Goal: Complete application form: Complete application form

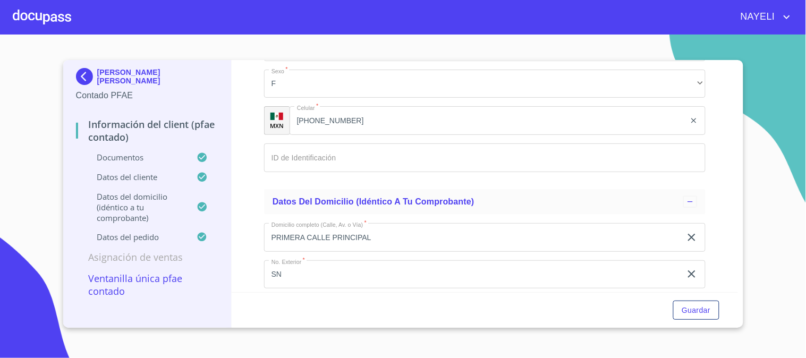
scroll to position [2598, 0]
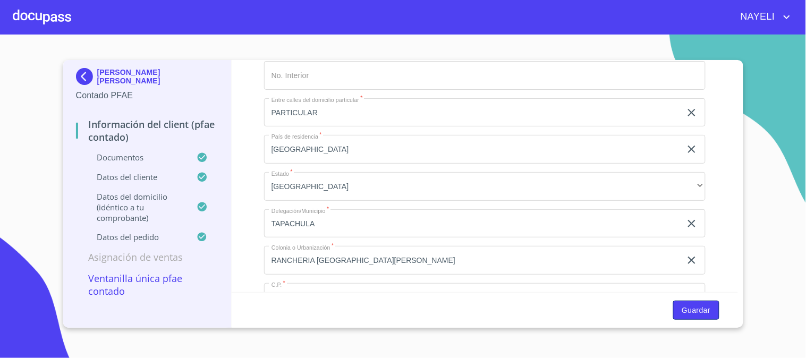
click at [703, 314] on span "Guardar" at bounding box center [696, 310] width 29 height 13
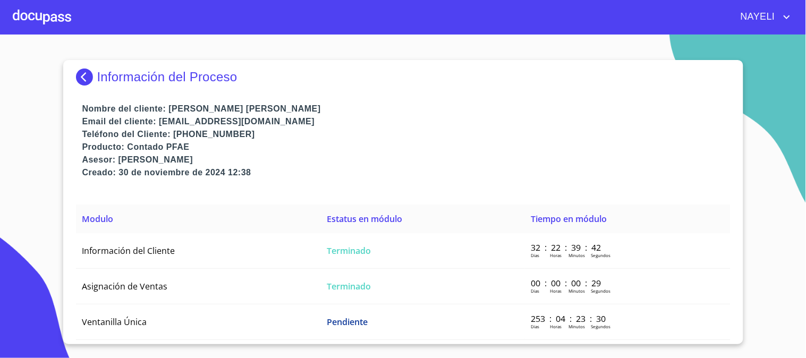
click at [78, 78] on img at bounding box center [86, 77] width 21 height 17
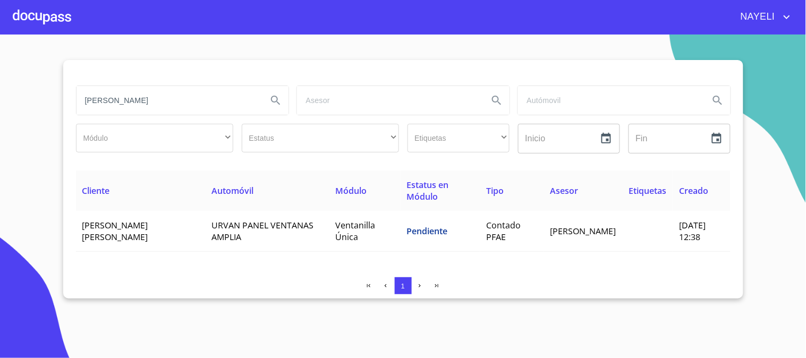
click at [220, 111] on input "IRIS ELSI TRUJILLO" at bounding box center [168, 100] width 183 height 29
type input "IRIS ELSI TRU"
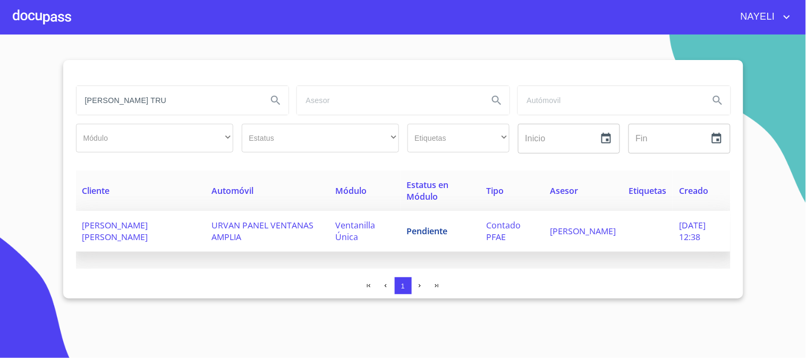
drag, startPoint x: 83, startPoint y: 92, endPoint x: 465, endPoint y: 248, distance: 412.2
click at [465, 248] on div "IRIS ELSI TRU Módulo ​ ​ Estatus ​ ​ Etiquetas ​ ​ Inicio ​ Fin ​ Cliente Autom…" at bounding box center [403, 179] width 680 height 239
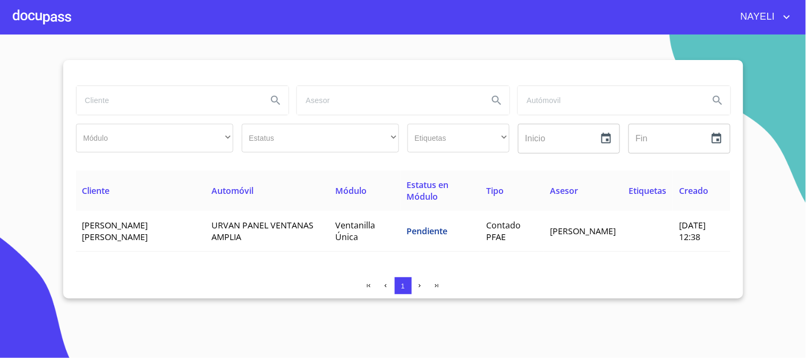
click at [174, 105] on input "search" at bounding box center [168, 100] width 183 height 29
click at [182, 96] on input "search" at bounding box center [168, 100] width 183 height 29
type input "MARIA ISABEL PEREZ"
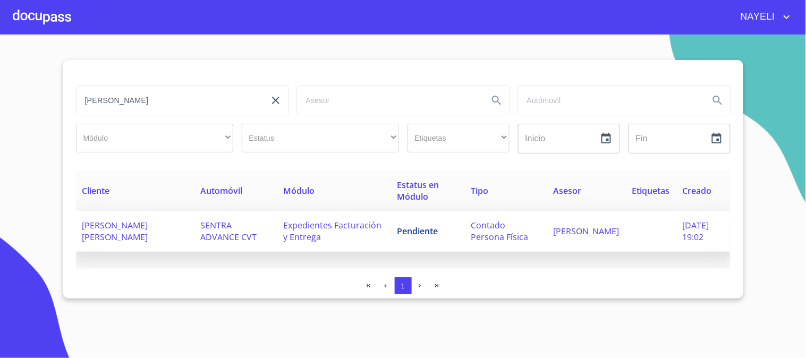
click at [144, 218] on td "MARIA ISABEL PEREZ GUTIERREZ" at bounding box center [135, 231] width 119 height 41
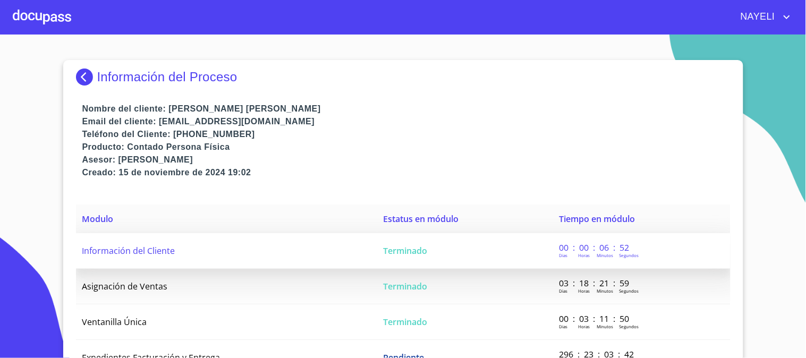
scroll to position [17, 0]
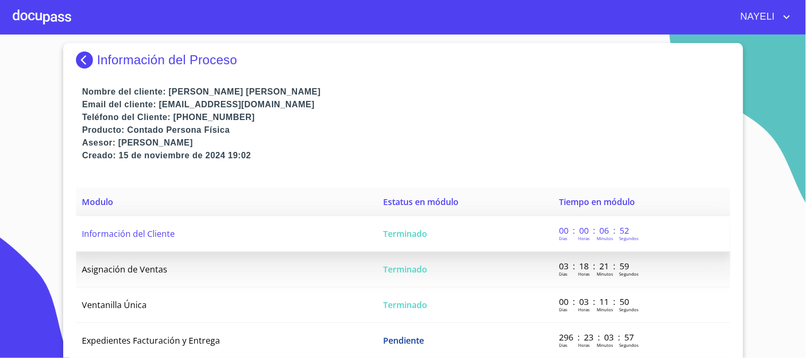
click at [326, 224] on td "Información del Cliente" at bounding box center [226, 234] width 301 height 36
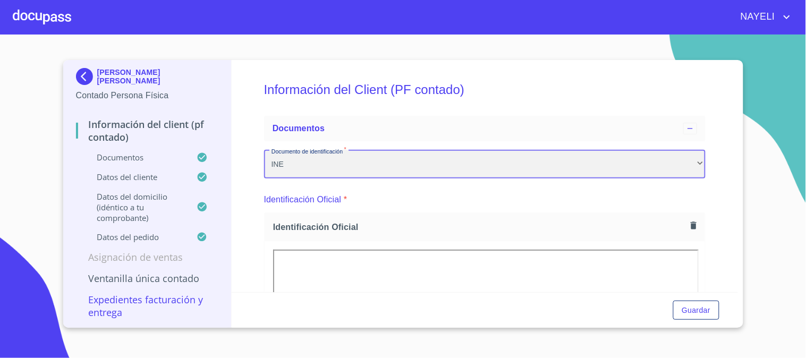
click at [498, 168] on div "INE" at bounding box center [485, 164] width 442 height 29
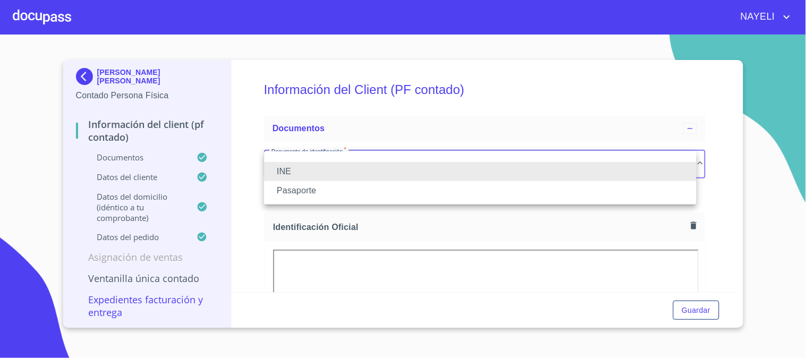
click at [428, 221] on div at bounding box center [403, 179] width 806 height 358
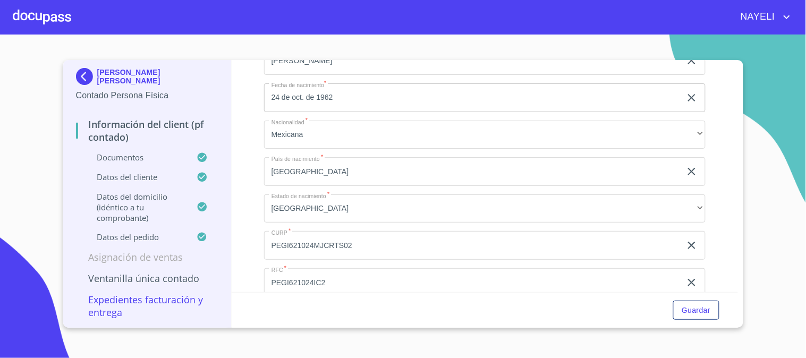
scroll to position [2204, 0]
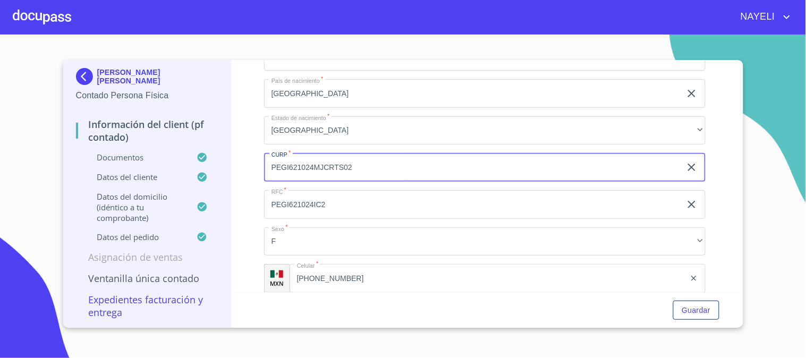
drag, startPoint x: 272, startPoint y: 157, endPoint x: 359, endPoint y: 161, distance: 87.3
click at [359, 161] on input "PEGI621024MJCRTS02" at bounding box center [472, 167] width 417 height 29
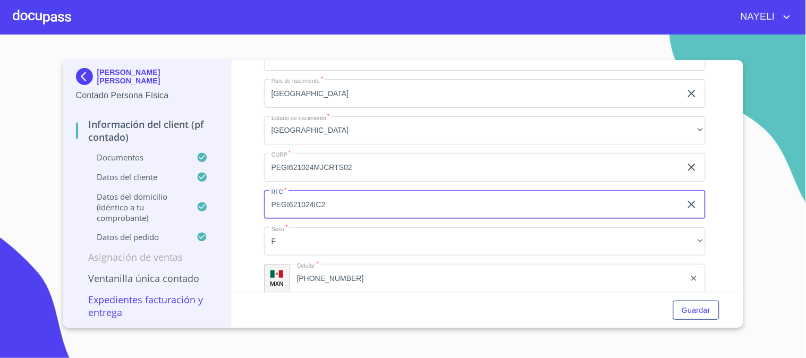
drag, startPoint x: 272, startPoint y: 198, endPoint x: 359, endPoint y: 224, distance: 90.3
click at [359, 224] on div "Apellido Paterno   * PEREZ ​ Apellido Materno   * GUTIERREZ ​ Primer nombre   *…" at bounding box center [485, 93] width 442 height 490
type input "C"
click at [725, 197] on div "Información del Client (PF contado) Documentos Documento de identificación   * …" at bounding box center [485, 176] width 507 height 232
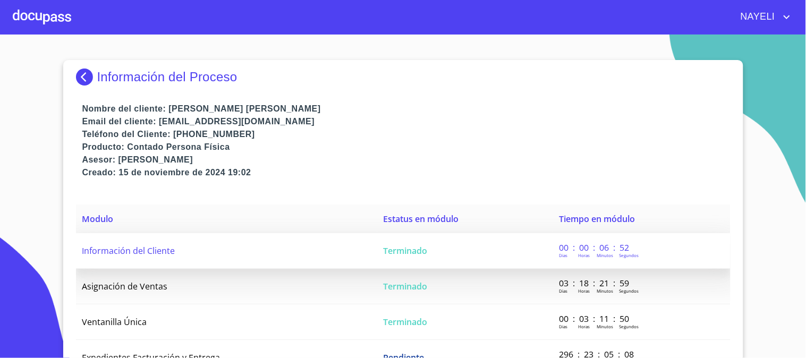
click at [275, 250] on td "Información del Cliente" at bounding box center [226, 251] width 301 height 36
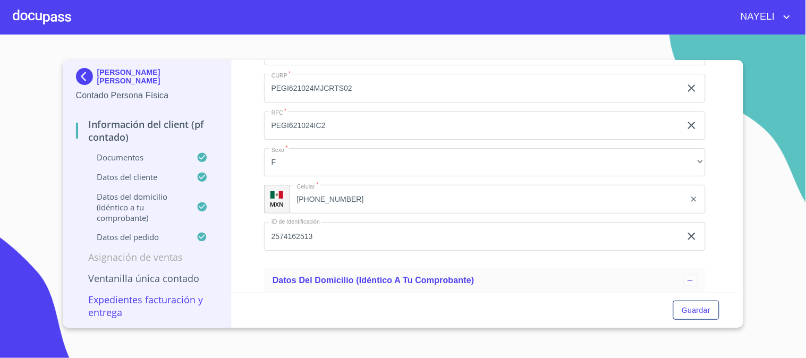
scroll to position [2204, 0]
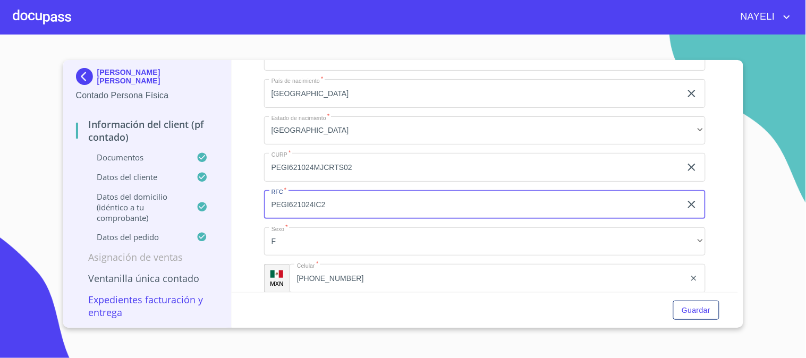
drag, startPoint x: 269, startPoint y: 202, endPoint x: 351, endPoint y: 221, distance: 84.0
click at [351, 221] on div "Apellido Paterno   * PEREZ ​ Apellido Materno   * GUTIERREZ ​ Primer nombre   *…" at bounding box center [485, 93] width 442 height 490
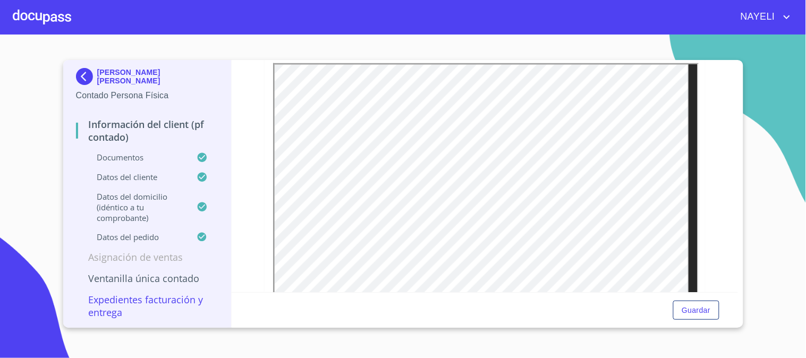
scroll to position [208, 0]
click at [739, 67] on div "MARIA ISABEL PEREZ GUTIERREZ Contado Persona Física Información del Client (PF …" at bounding box center [403, 194] width 680 height 268
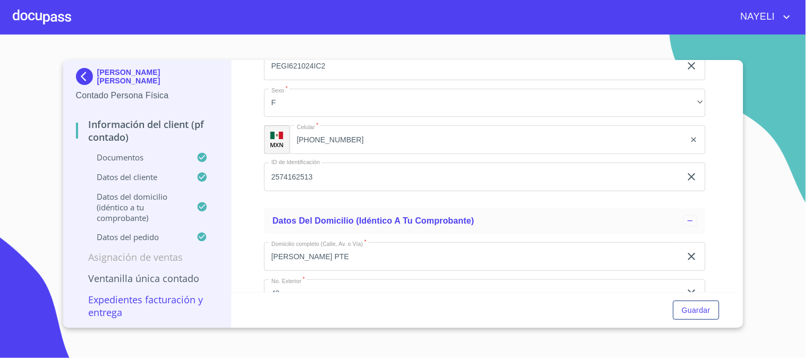
scroll to position [2265, 0]
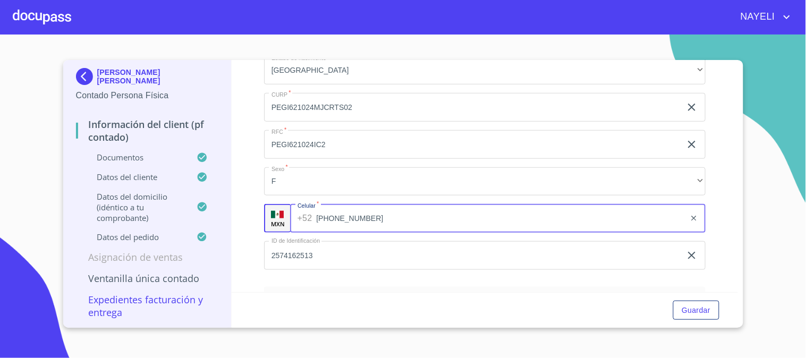
drag, startPoint x: 298, startPoint y: 214, endPoint x: 360, endPoint y: 214, distance: 61.7
click at [360, 214] on input "(33)24547276" at bounding box center [500, 218] width 369 height 29
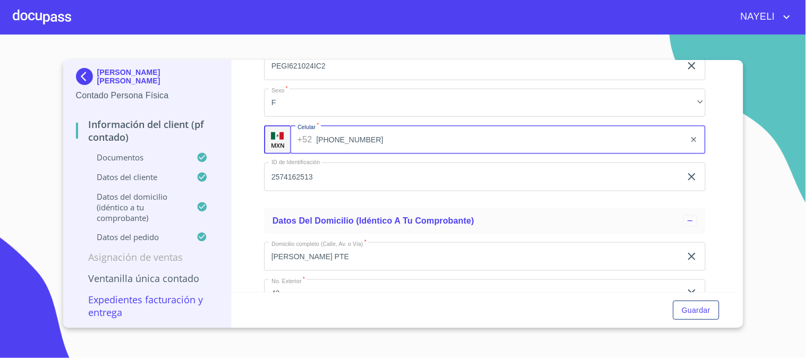
scroll to position [2186, 0]
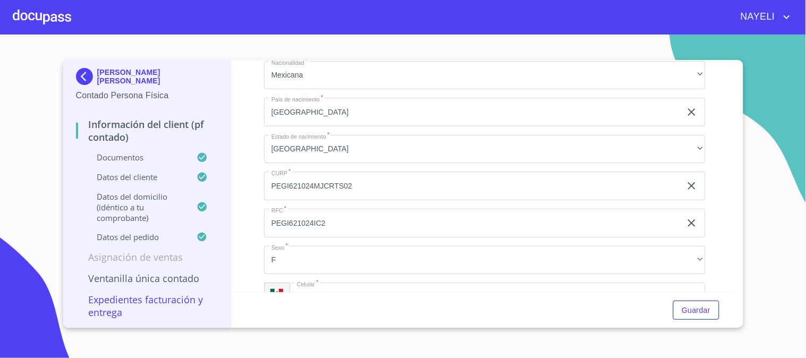
click at [240, 178] on div "Información del Client (PF contado) Documentos Documento de identificación   * …" at bounding box center [485, 176] width 507 height 232
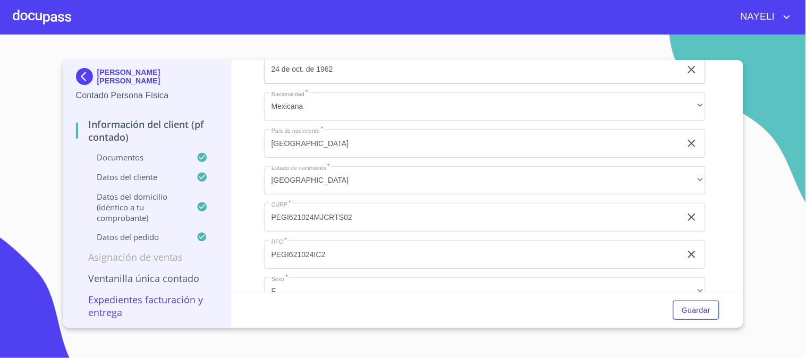
scroll to position [2311, 0]
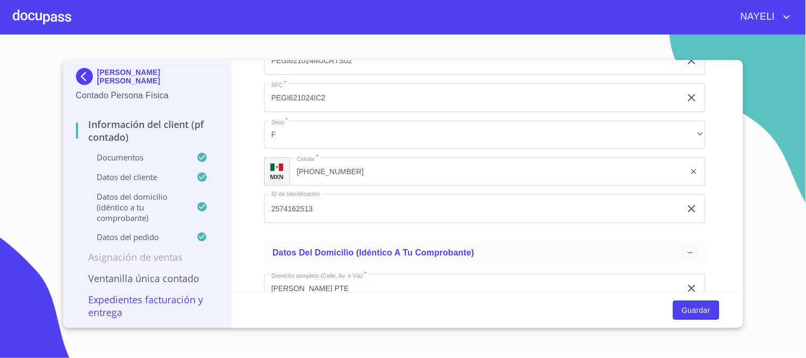
click at [716, 309] on button "Guardar" at bounding box center [697, 311] width 46 height 20
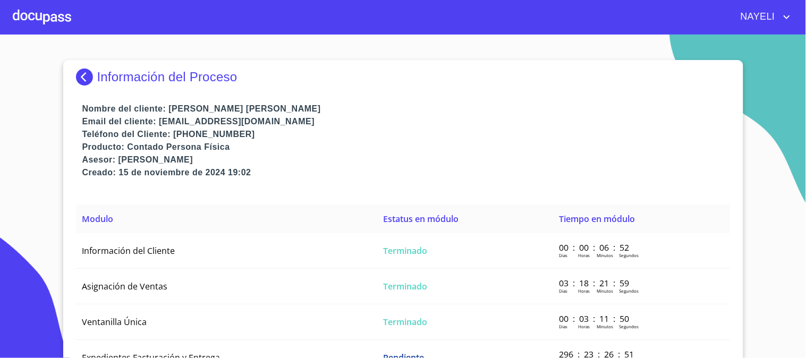
click at [78, 85] on img at bounding box center [86, 77] width 21 height 17
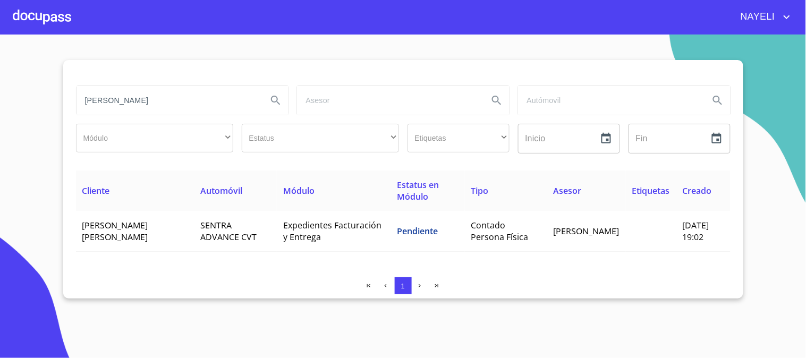
click at [178, 102] on input "MARIA ISABEL PEREZ" at bounding box center [168, 100] width 183 height 29
drag, startPoint x: 85, startPoint y: 105, endPoint x: 173, endPoint y: 88, distance: 89.3
click at [173, 88] on input "MARIA ISABEL PEREZ" at bounding box center [168, 100] width 183 height 29
click at [189, 112] on input "AGRO EL COLORIN" at bounding box center [168, 100] width 183 height 29
type input "AGRO EL COLORIN"
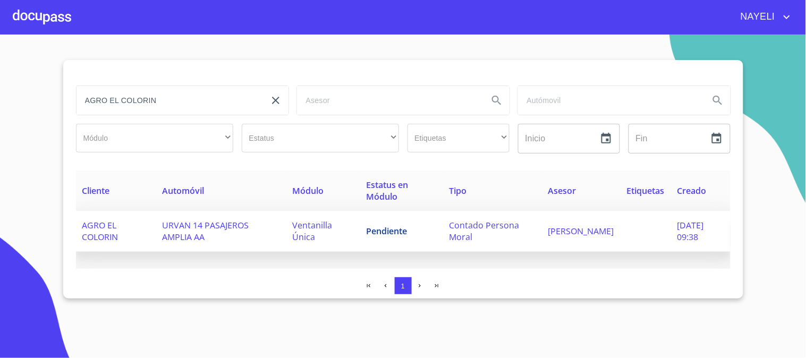
click at [152, 241] on td "AGRO EL COLORIN" at bounding box center [116, 231] width 80 height 41
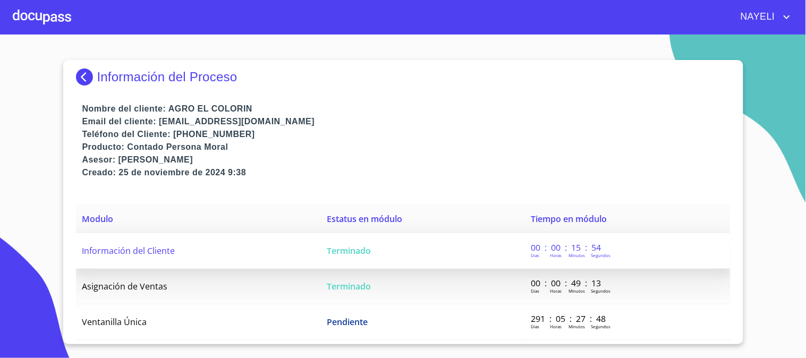
click at [486, 263] on td "Terminado" at bounding box center [423, 251] width 204 height 36
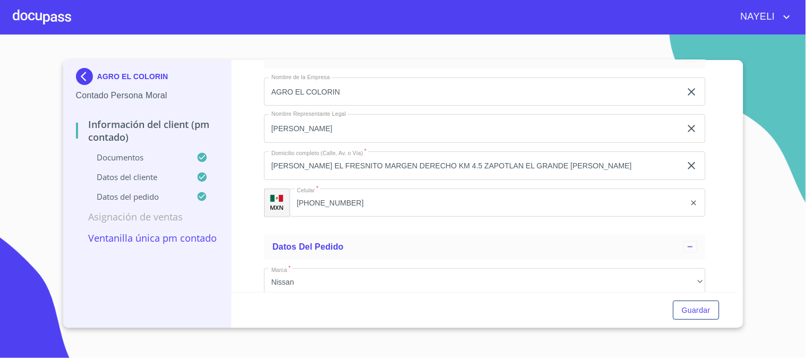
scroll to position [3422, 0]
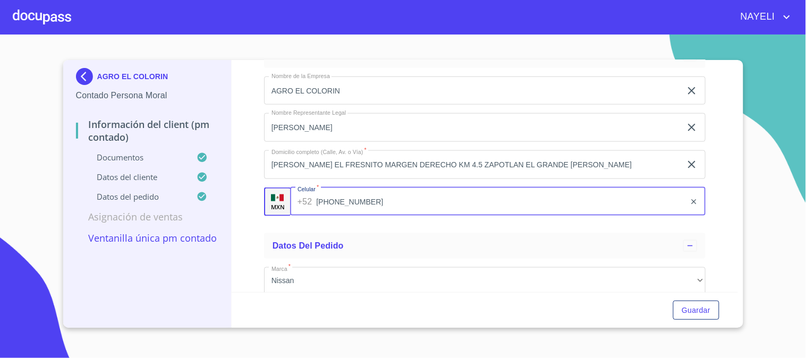
drag, startPoint x: 296, startPoint y: 192, endPoint x: 422, endPoint y: 206, distance: 126.7
click at [422, 206] on input "(34)14191704" at bounding box center [500, 202] width 369 height 29
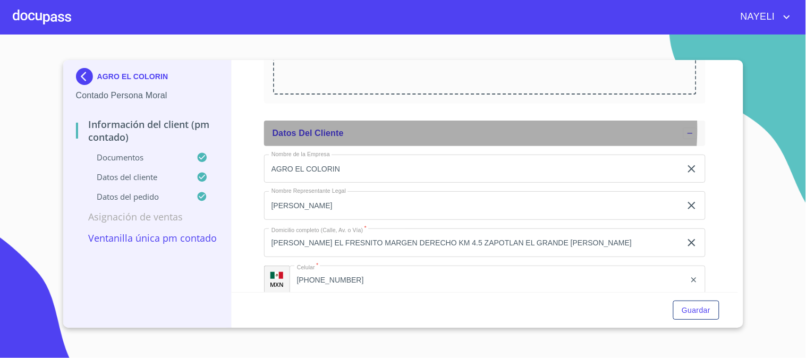
click at [448, 127] on div "Datos del cliente" at bounding box center [478, 133] width 411 height 13
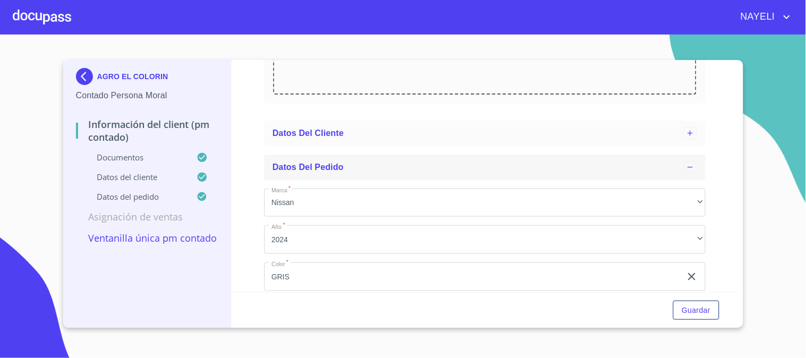
click at [313, 163] on span "Datos del pedido" at bounding box center [308, 167] width 71 height 9
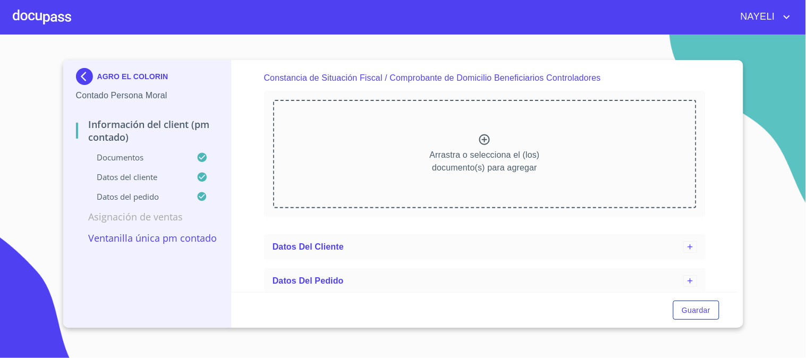
scroll to position [3229, 0]
click at [335, 243] on span "Datos del cliente" at bounding box center [308, 247] width 71 height 9
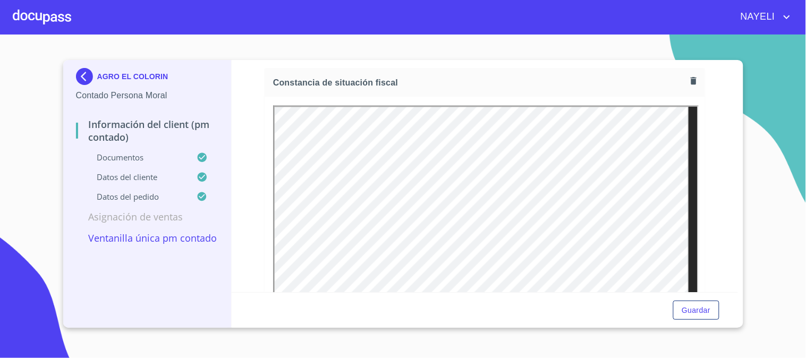
scroll to position [2442, 0]
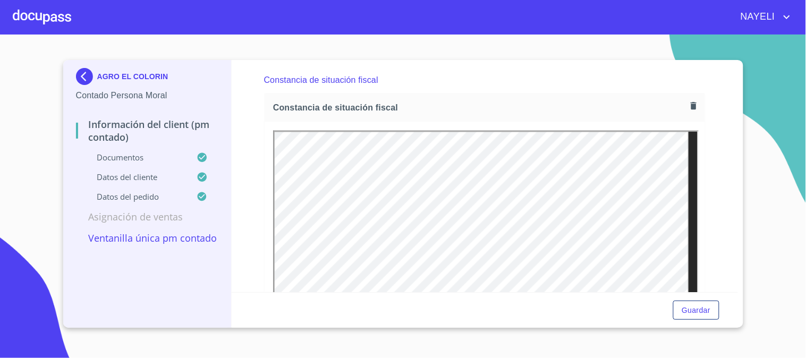
click at [688, 164] on iframe at bounding box center [486, 274] width 426 height 286
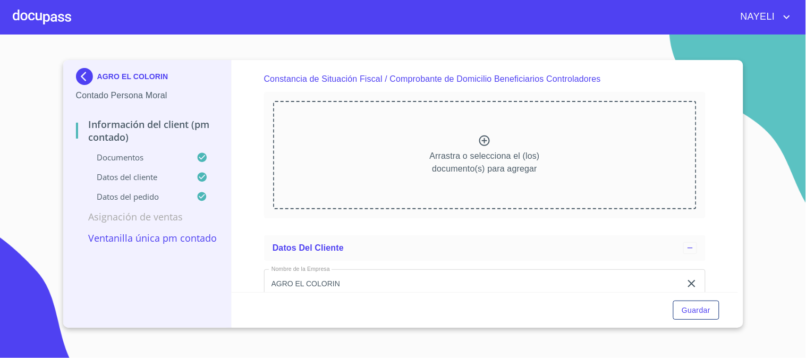
scroll to position [3387, 0]
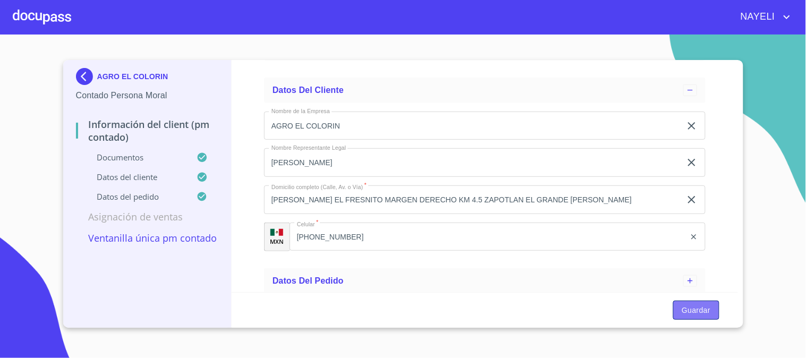
click at [684, 303] on button "Guardar" at bounding box center [697, 311] width 46 height 20
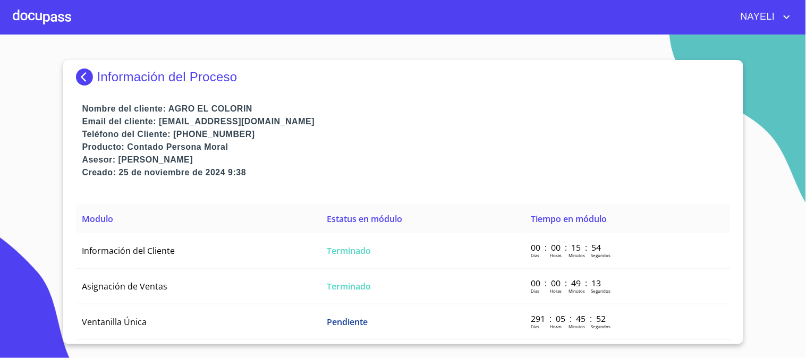
click at [77, 72] on img at bounding box center [86, 77] width 21 height 17
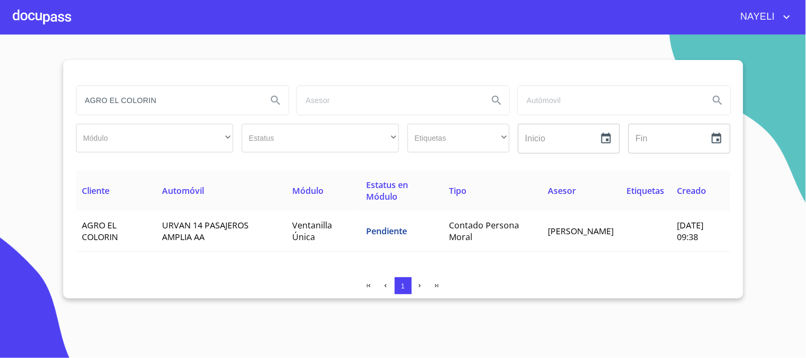
click at [232, 104] on input "AGRO EL COLORIN" at bounding box center [168, 100] width 183 height 29
type input "A"
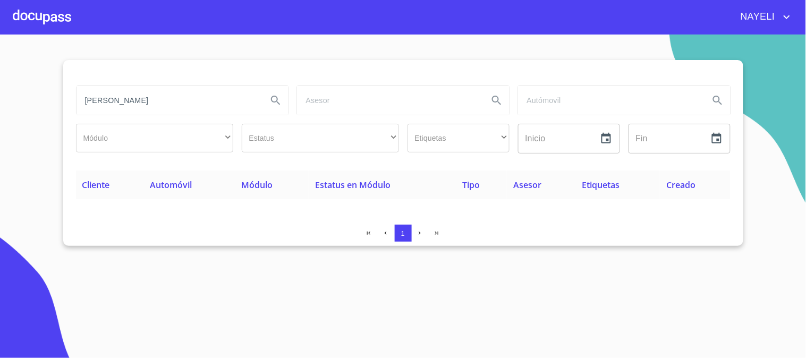
type input "ALVARO GONZALEZ"
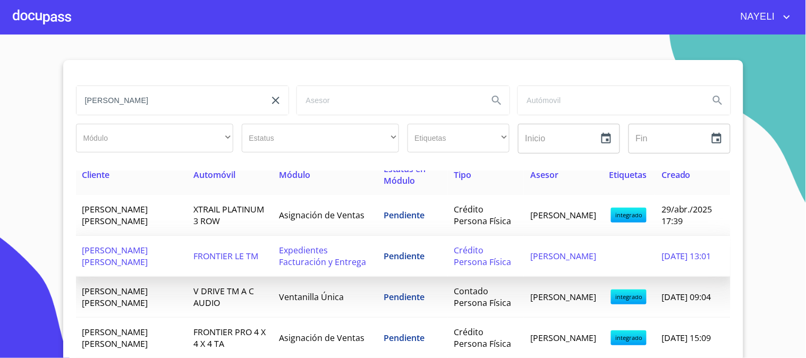
scroll to position [20, 0]
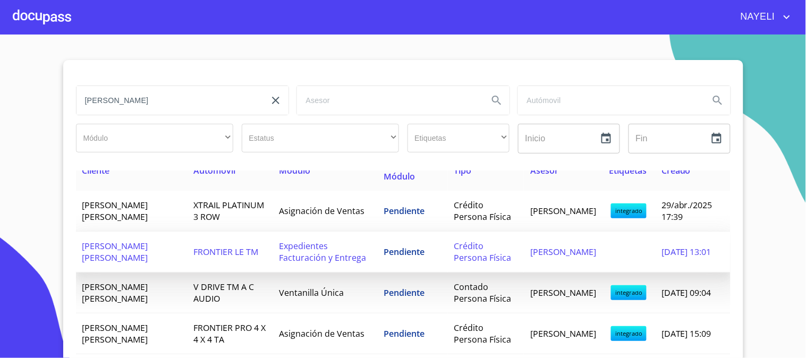
click at [187, 256] on td "FRONTIER LE TM" at bounding box center [230, 252] width 86 height 41
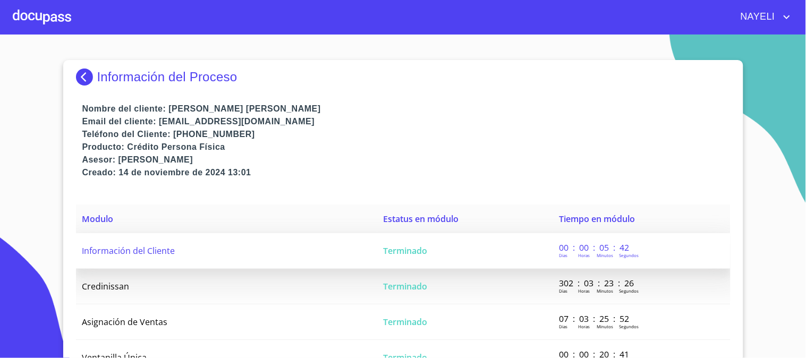
click at [228, 251] on td "Información del Cliente" at bounding box center [226, 251] width 301 height 36
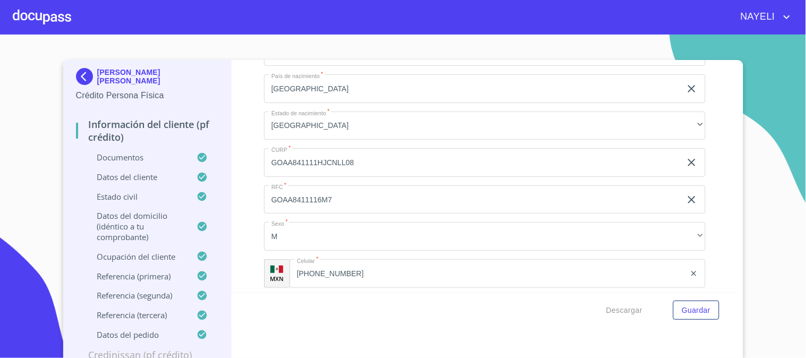
scroll to position [3646, 0]
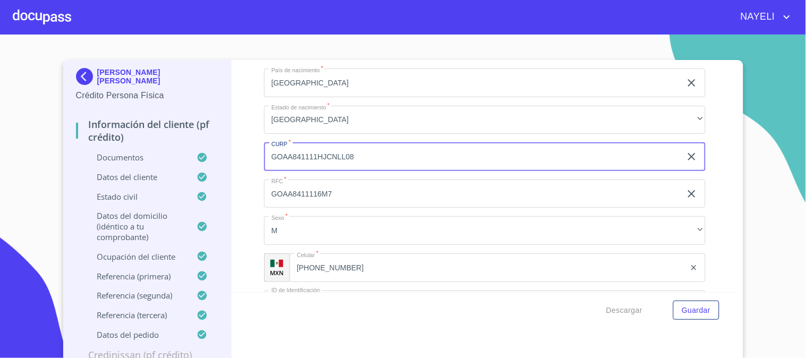
drag, startPoint x: 266, startPoint y: 144, endPoint x: 347, endPoint y: 146, distance: 80.8
click at [347, 146] on input "GOAA841111HJCNLL08" at bounding box center [472, 156] width 417 height 29
click at [730, 58] on section "ALVARO GONZALEZ ALVARADO Crédito Persona Física Información del cliente (PF cré…" at bounding box center [403, 197] width 806 height 324
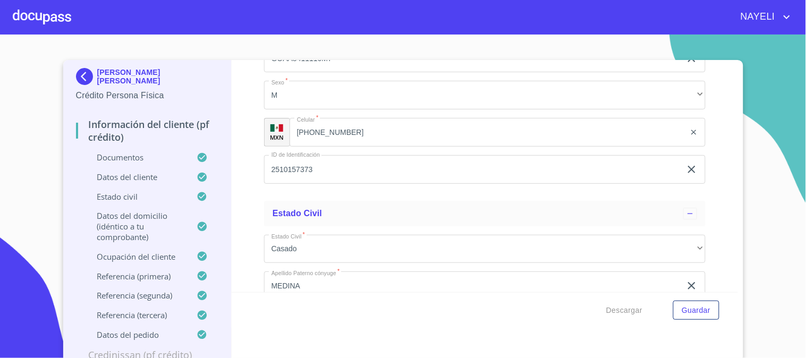
scroll to position [3789, 0]
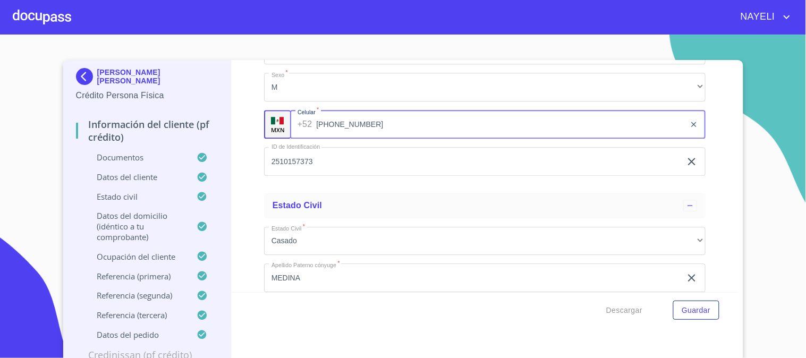
drag, startPoint x: 294, startPoint y: 114, endPoint x: 375, endPoint y: 114, distance: 80.8
click at [375, 114] on input "(37)51161321" at bounding box center [500, 124] width 369 height 29
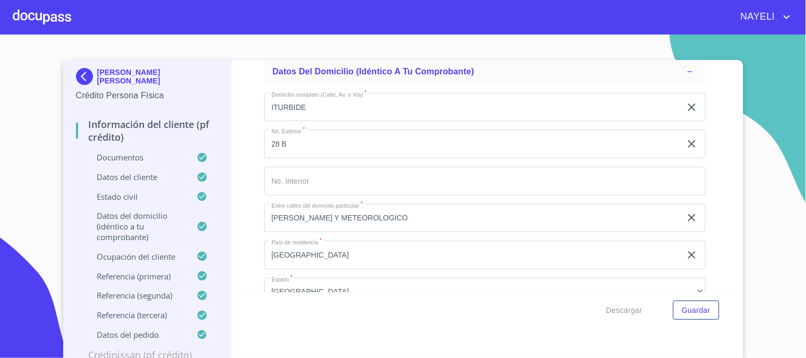
scroll to position [4340, 0]
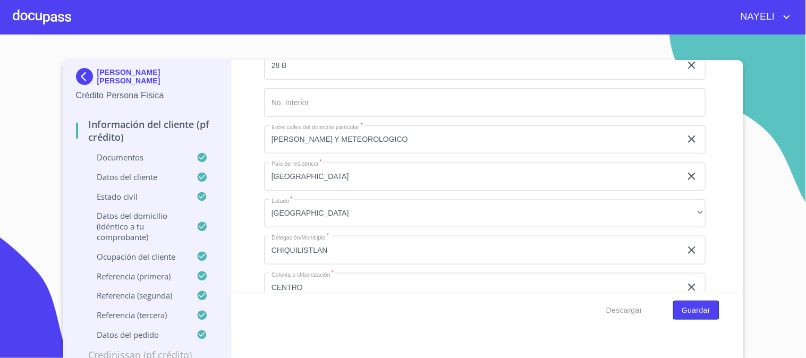
click at [682, 309] on span "Guardar" at bounding box center [696, 310] width 29 height 13
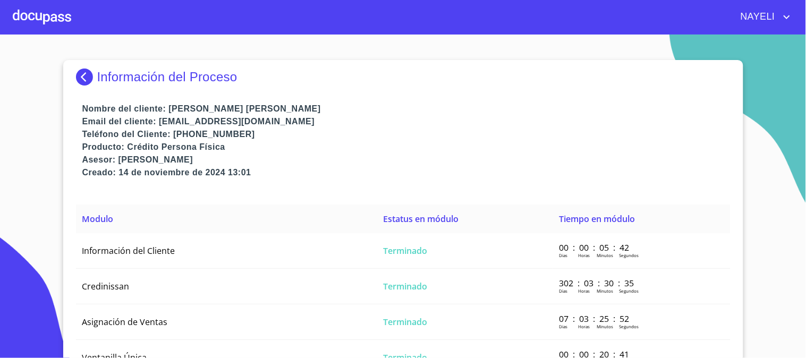
click at [77, 80] on img at bounding box center [86, 77] width 21 height 17
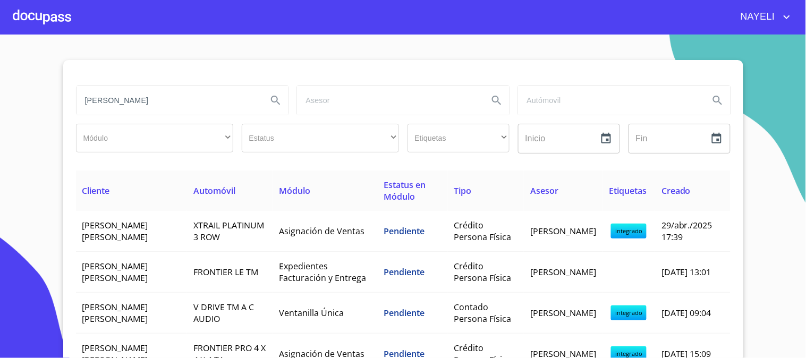
click at [173, 102] on input "ALVARO GONZALEZ" at bounding box center [168, 100] width 183 height 29
type input "A"
type input "WENDY LOPEZ"
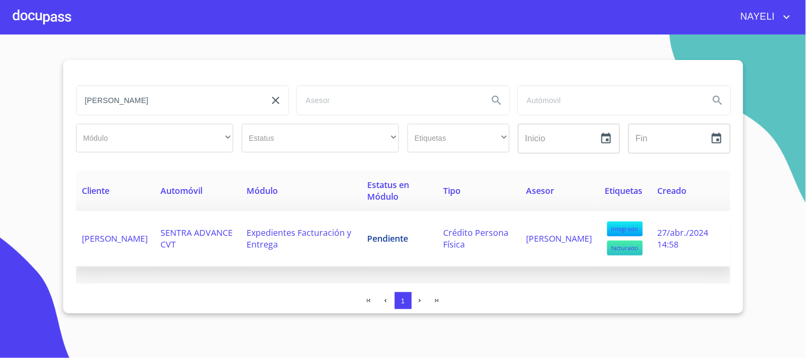
click at [155, 235] on td "WENDY LOPEZ ROMERO" at bounding box center [115, 239] width 79 height 56
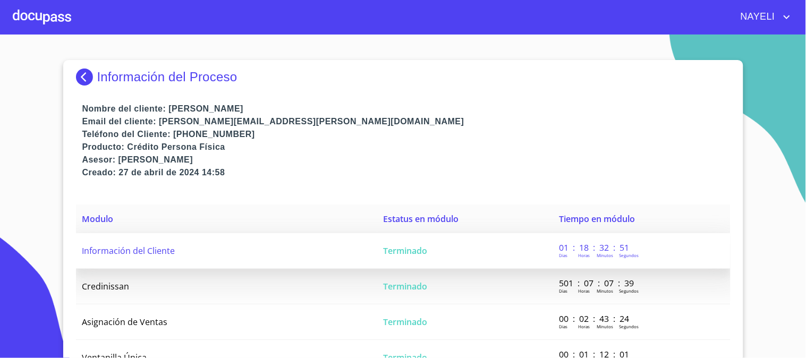
click at [562, 243] on p "01 : 18 : 32 : 51" at bounding box center [596, 248] width 72 height 12
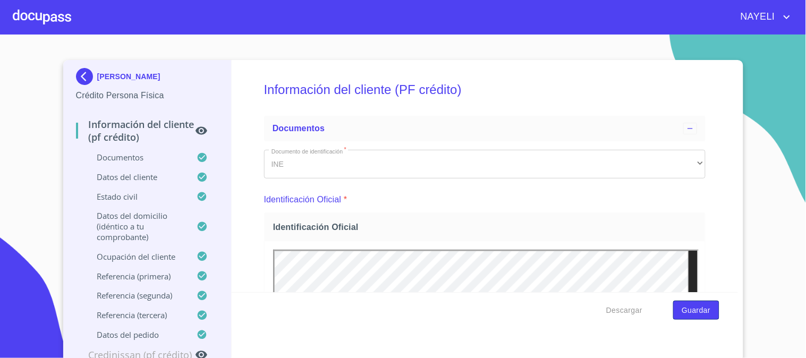
click at [690, 319] on button "Guardar" at bounding box center [697, 311] width 46 height 20
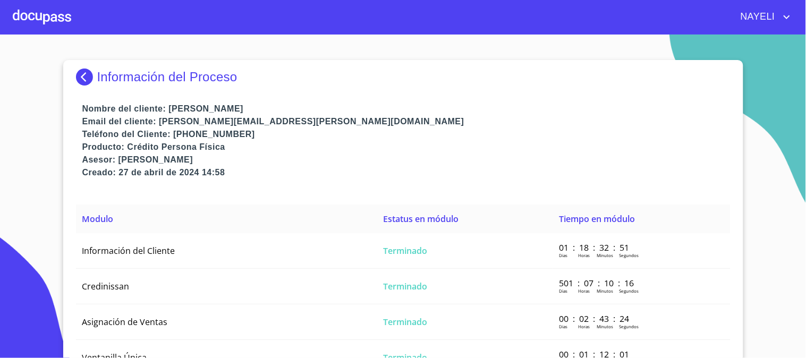
click at [76, 74] on img at bounding box center [86, 77] width 21 height 17
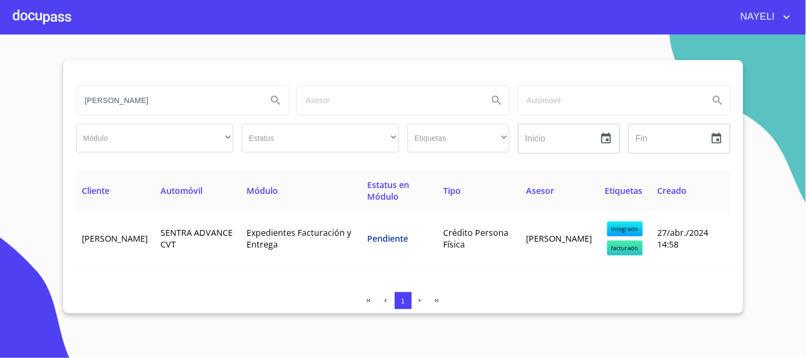
click at [178, 102] on input "WENDY LOPEZ" at bounding box center [168, 100] width 183 height 29
type input "W"
type input "RL RASSETS LEASING"
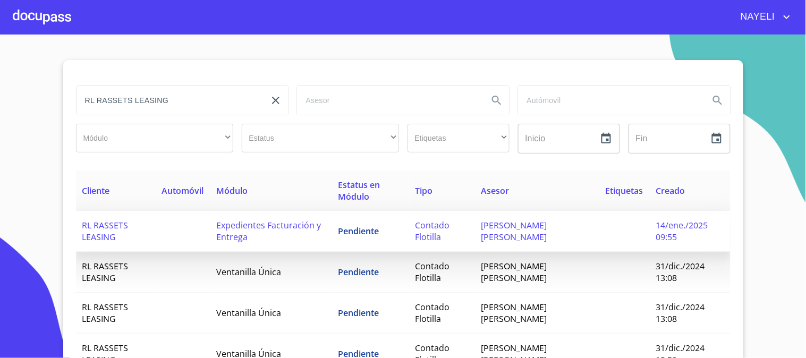
click at [246, 234] on span "Expedientes Facturación y Entrega" at bounding box center [268, 231] width 105 height 23
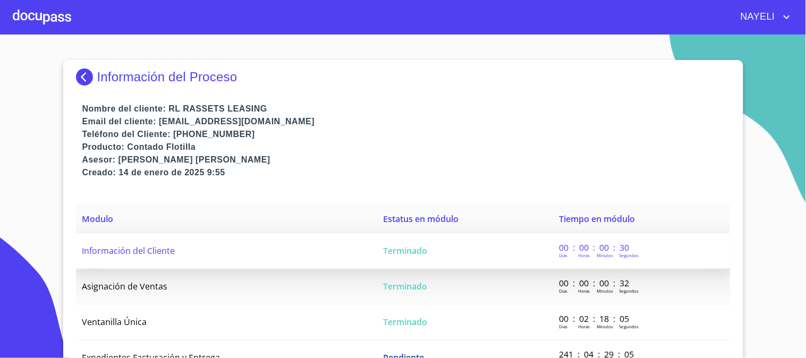
click at [282, 248] on td "Información del Cliente" at bounding box center [226, 251] width 301 height 36
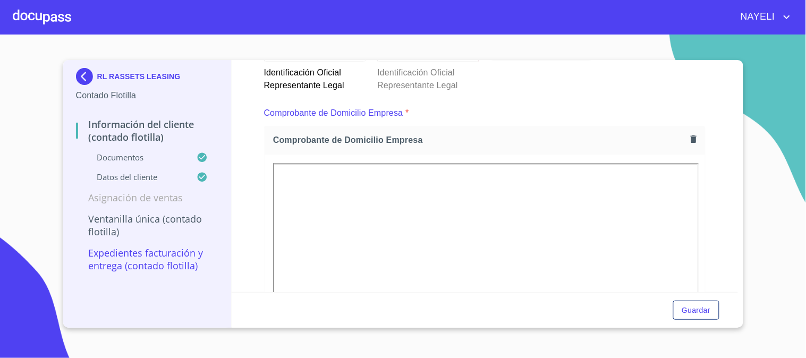
click at [697, 166] on div "Información del Cliente (Contado Flotilla) Documentos Documento de identificaci…" at bounding box center [485, 176] width 507 height 232
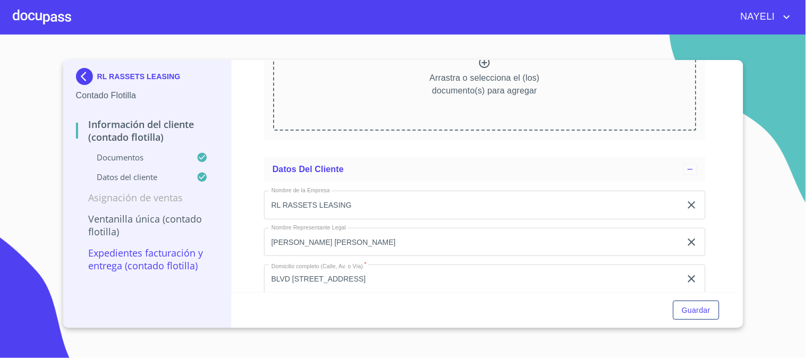
scroll to position [3430, 0]
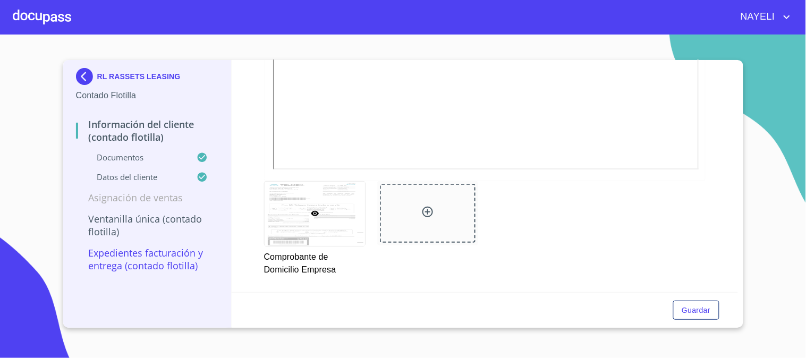
scroll to position [594, 0]
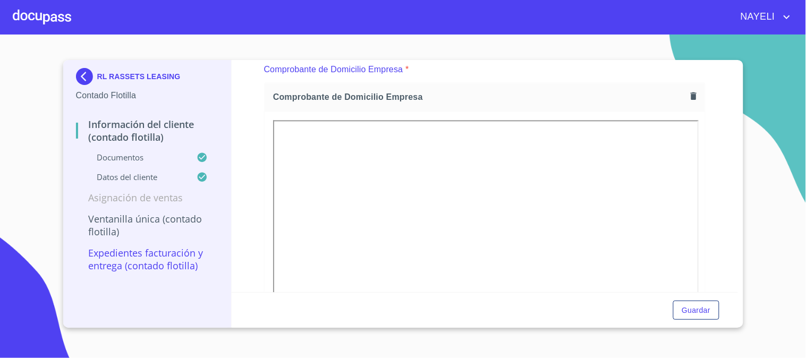
click at [717, 203] on div "Información del Cliente (Contado Flotilla) Documentos Documento de identificaci…" at bounding box center [485, 176] width 507 height 232
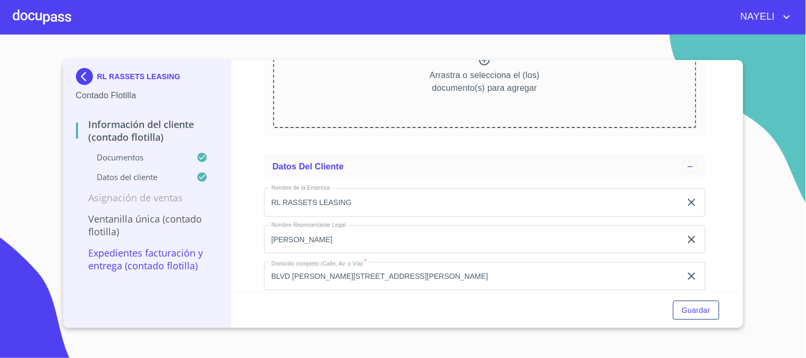
scroll to position [3430, 0]
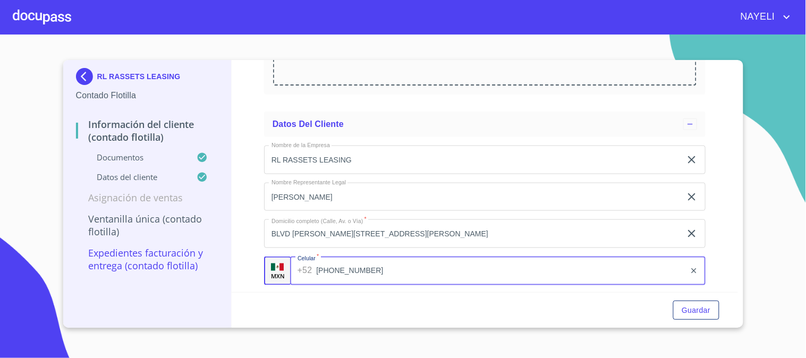
drag, startPoint x: 296, startPoint y: 266, endPoint x: 365, endPoint y: 267, distance: 69.6
click at [365, 267] on input "[PHONE_NUMBER]" at bounding box center [500, 271] width 369 height 29
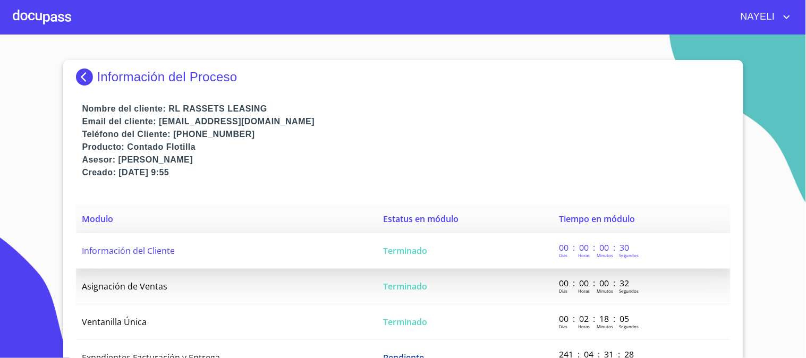
click at [188, 257] on td "Información del Cliente" at bounding box center [226, 251] width 301 height 36
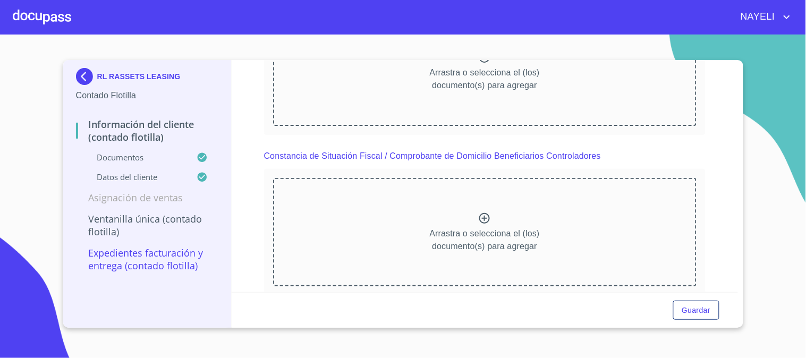
scroll to position [3430, 0]
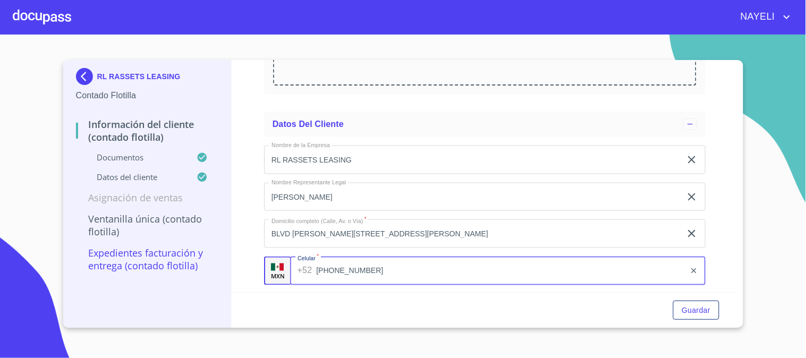
drag, startPoint x: 294, startPoint y: 262, endPoint x: 378, endPoint y: 264, distance: 83.5
click at [378, 264] on input "[PHONE_NUMBER]" at bounding box center [500, 271] width 369 height 29
